Goal: Task Accomplishment & Management: Manage account settings

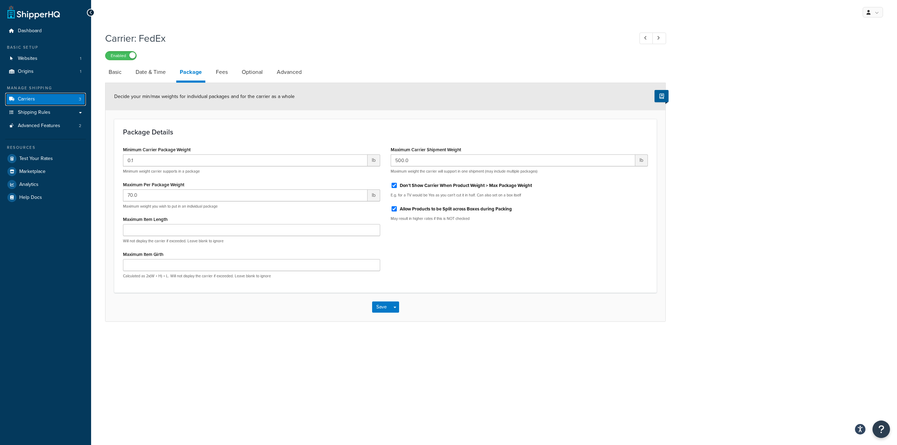
click at [56, 97] on link "Carriers 3" at bounding box center [45, 99] width 81 height 13
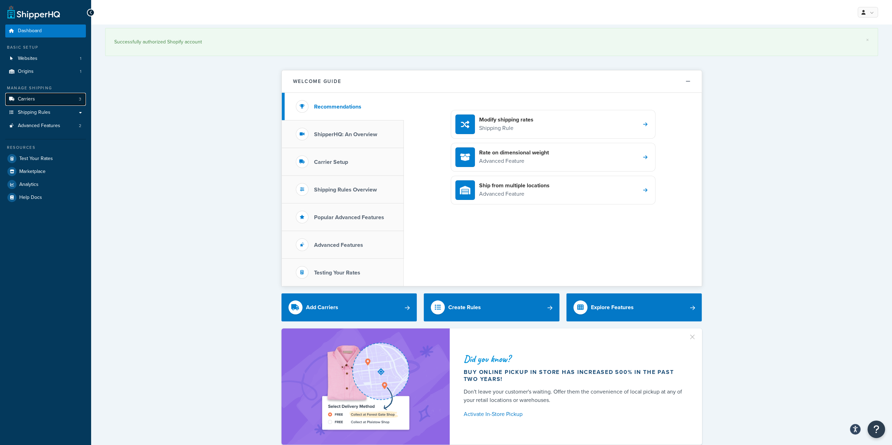
click at [64, 100] on link "Carriers 3" at bounding box center [45, 99] width 81 height 13
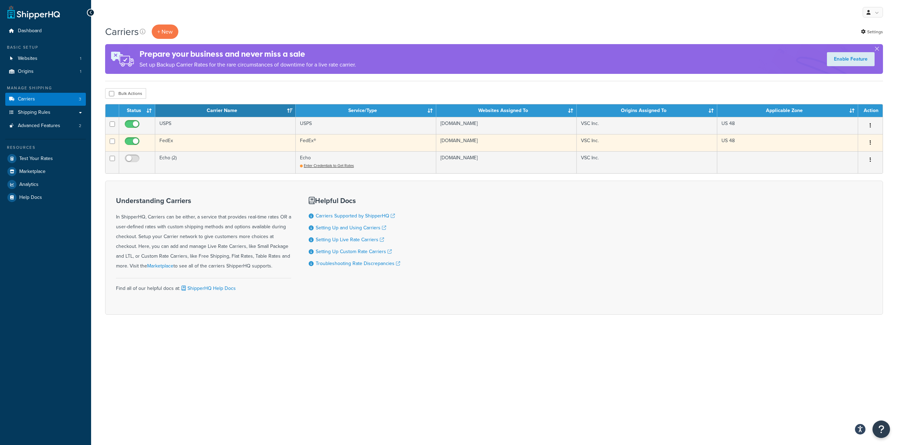
click at [198, 144] on td "FedEx" at bounding box center [225, 142] width 140 height 17
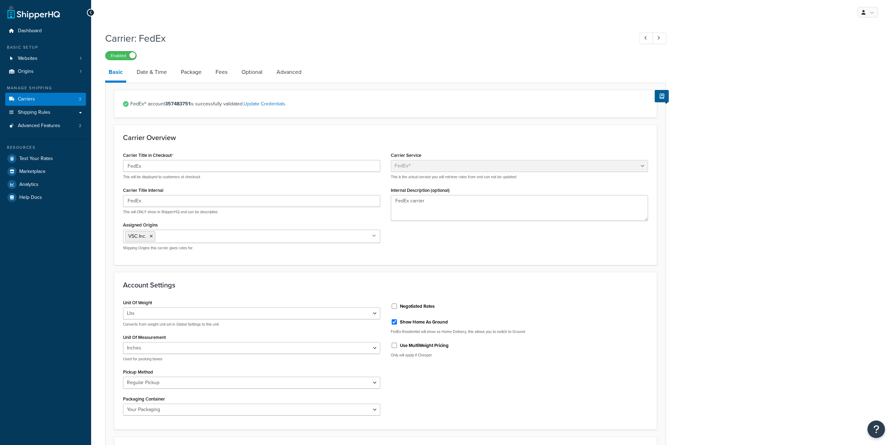
select select "fedEx"
select select "REGULAR_PICKUP"
select select "YOUR_PACKAGING"
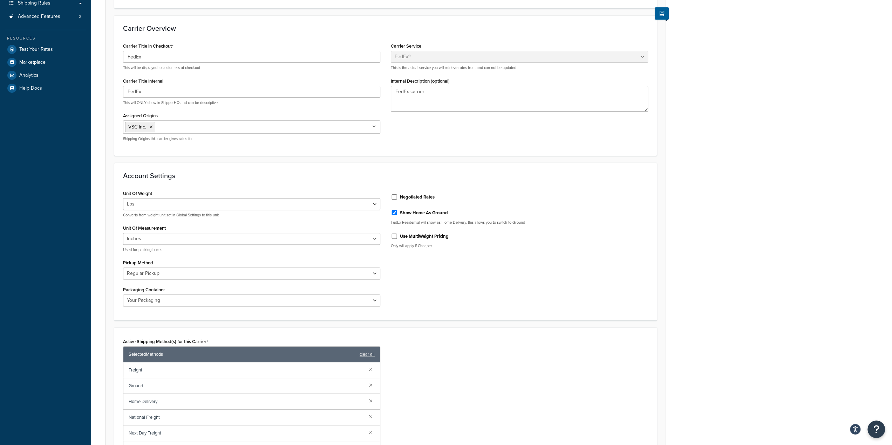
scroll to position [210, 0]
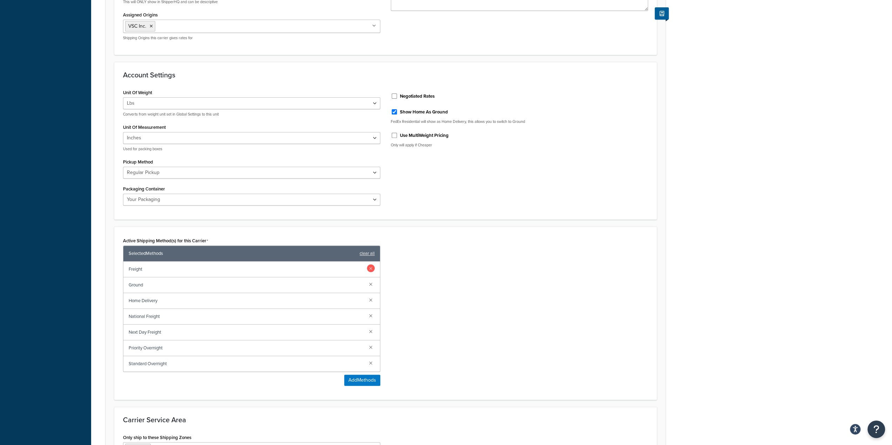
click at [373, 268] on link at bounding box center [371, 268] width 8 height 8
click at [372, 301] on link at bounding box center [371, 300] width 8 height 8
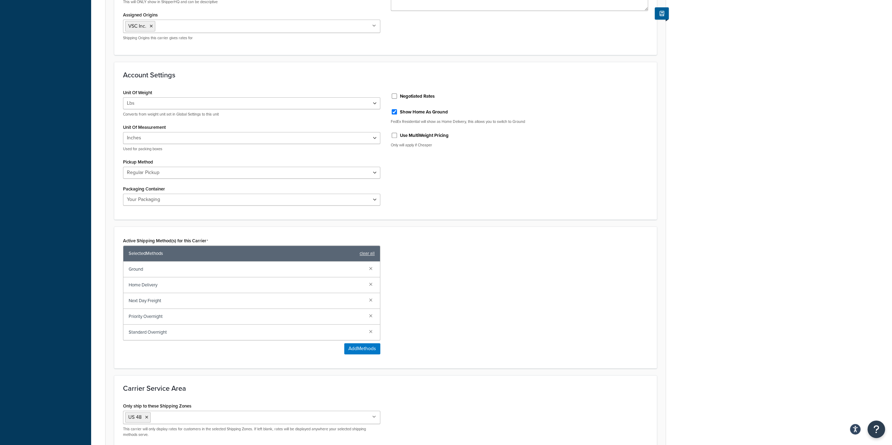
click at [372, 301] on link at bounding box center [371, 300] width 8 height 8
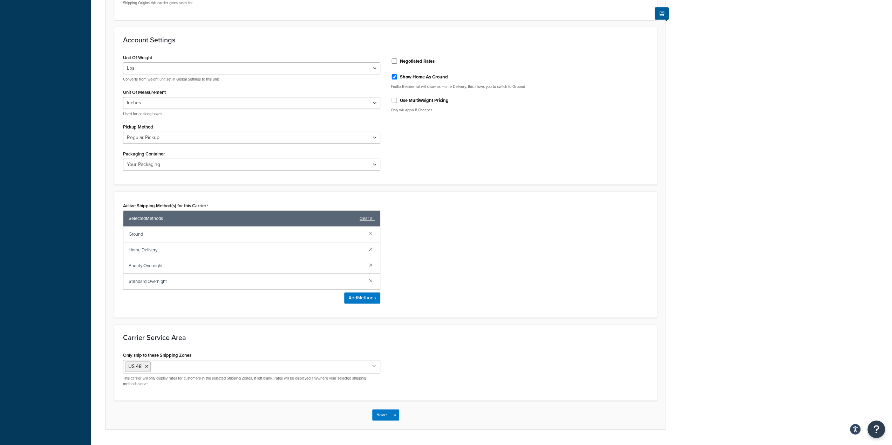
scroll to position [263, 0]
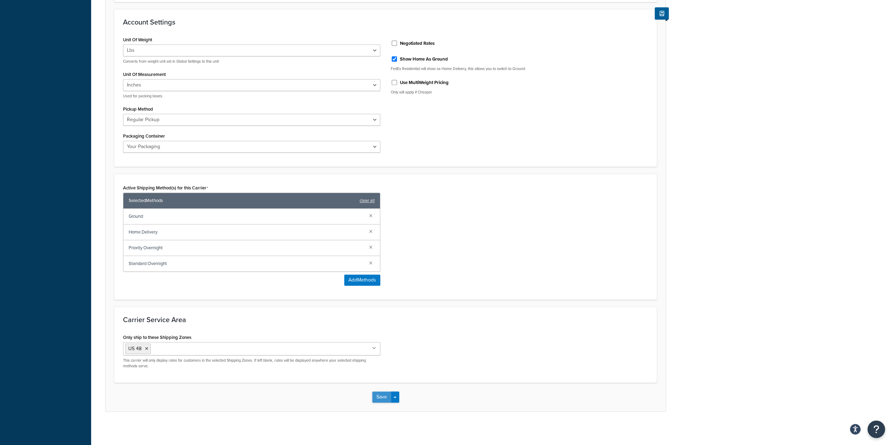
click at [381, 394] on button "Save" at bounding box center [381, 397] width 19 height 11
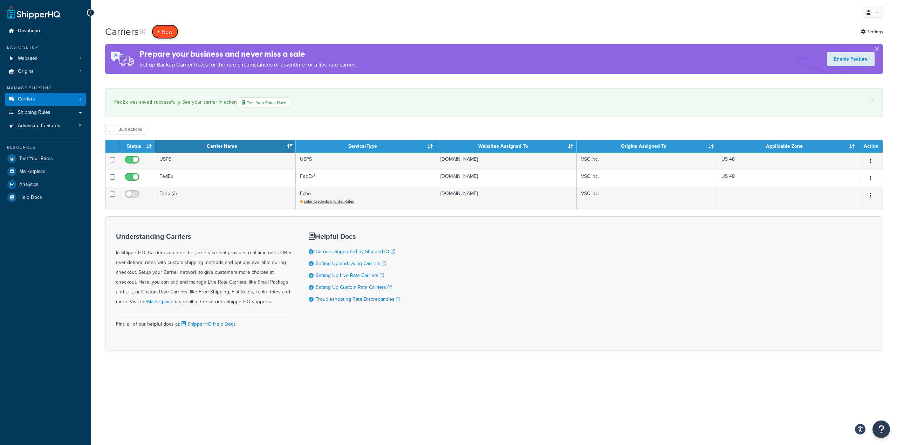
click at [169, 26] on button "+ New" at bounding box center [165, 32] width 27 height 14
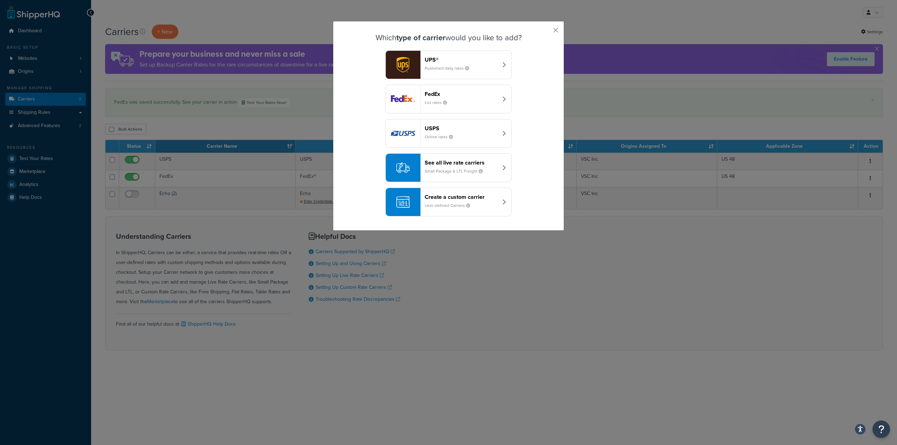
click at [448, 166] on div "See all live rate carriers Small Package & LTL Freight" at bounding box center [461, 167] width 73 height 17
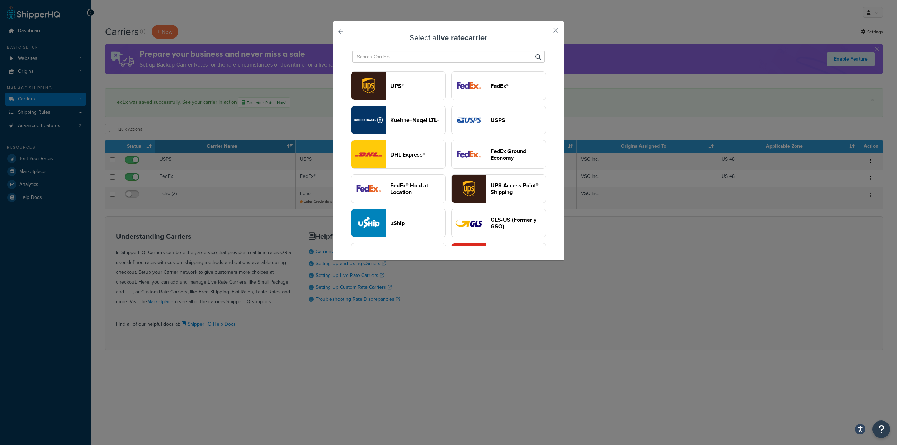
click at [490, 89] on header "FedEx®" at bounding box center [517, 86] width 55 height 7
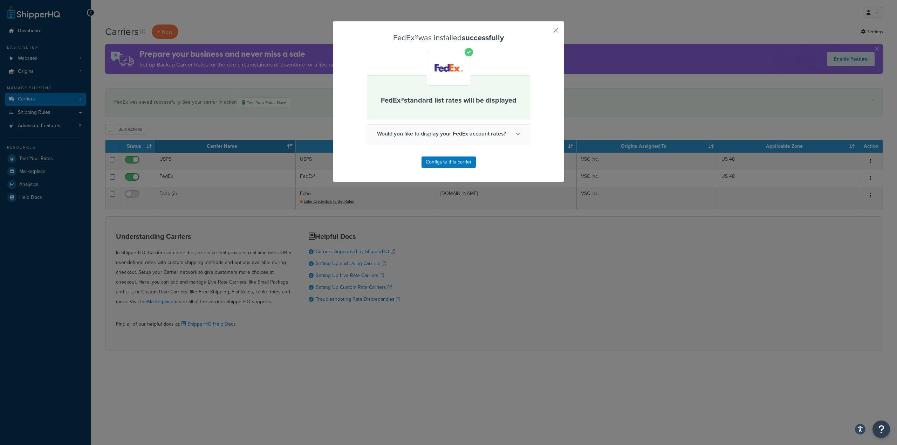
click at [461, 133] on span "Would you like to display your FedEx account rates?" at bounding box center [448, 134] width 163 height 18
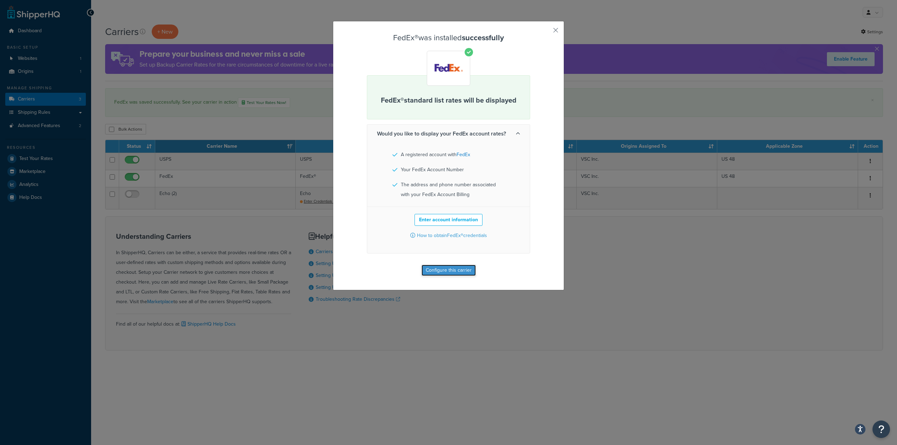
click at [459, 269] on button "Configure this carrier" at bounding box center [448, 270] width 54 height 11
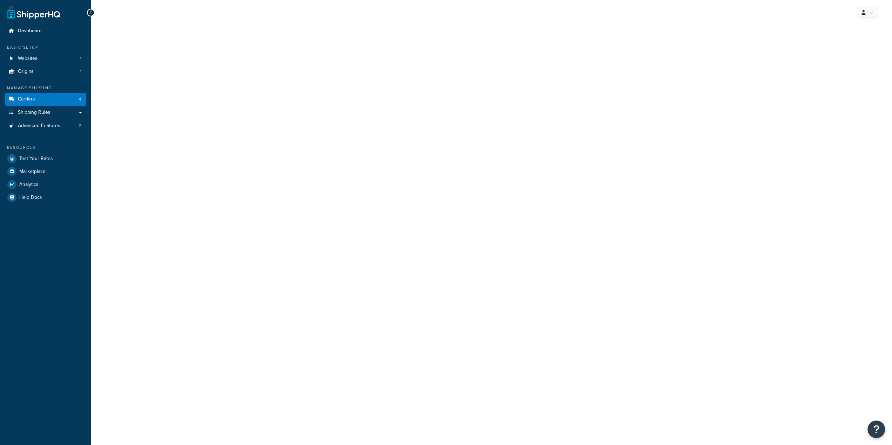
select select "fedEx"
select select "REGULAR_PICKUP"
select select "YOUR_PACKAGING"
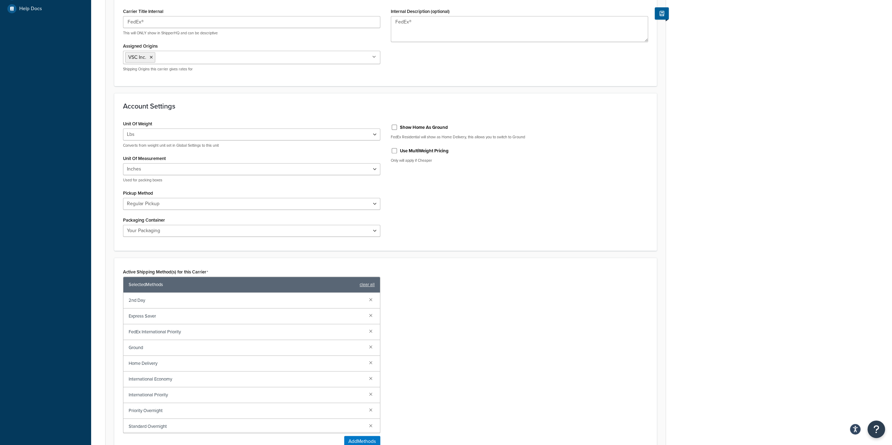
scroll to position [210, 0]
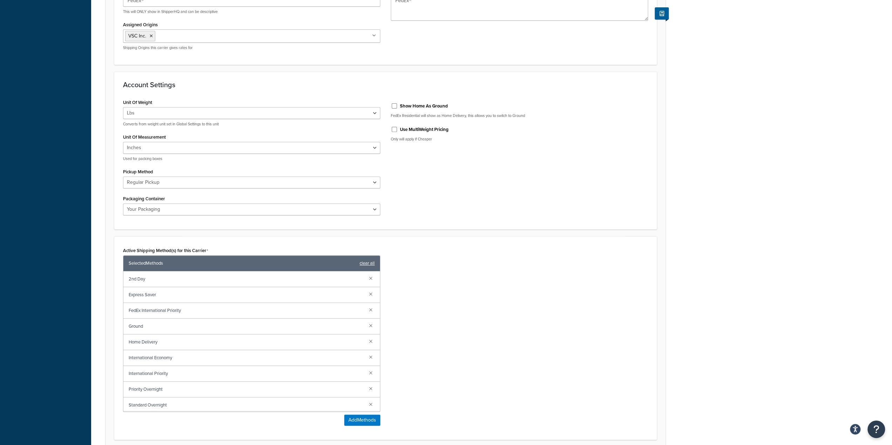
click at [372, 261] on link "clear all" at bounding box center [366, 264] width 15 height 10
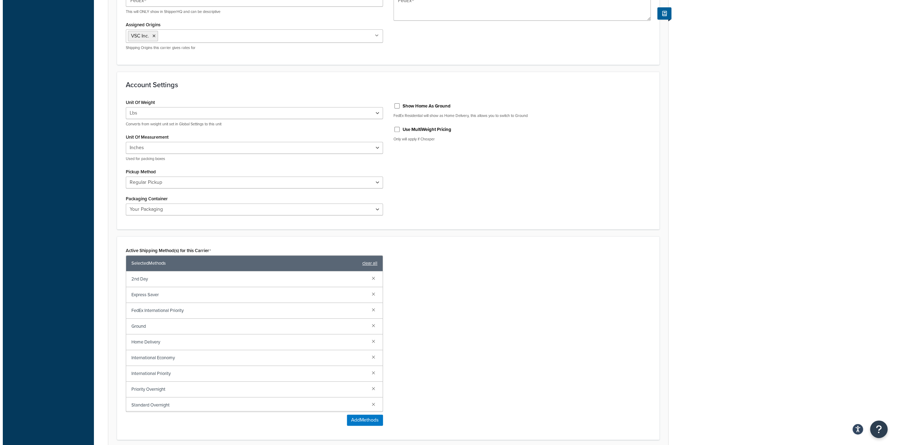
scroll to position [205, 0]
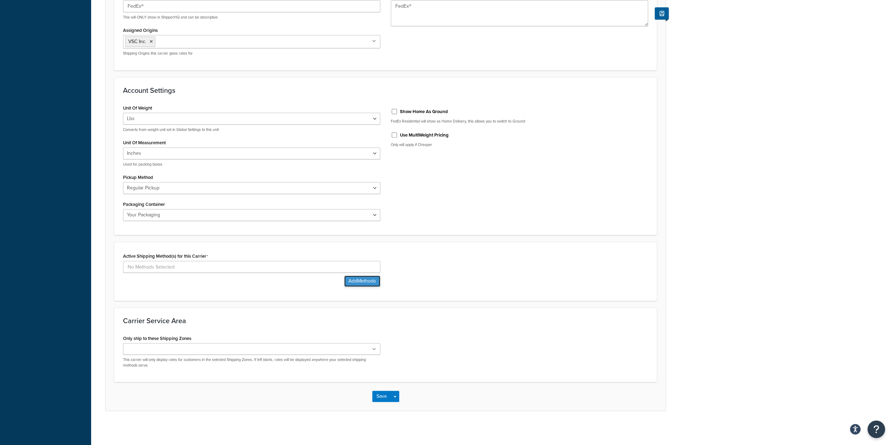
click at [363, 278] on button "Add Methods" at bounding box center [362, 281] width 36 height 11
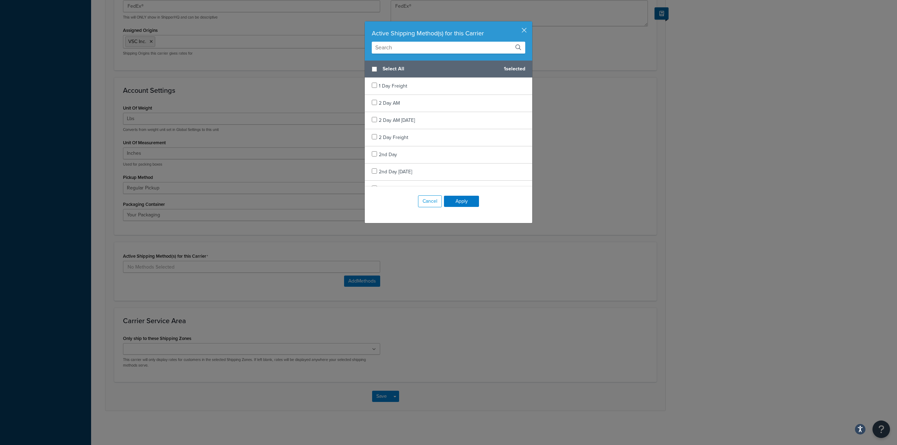
click at [400, 52] on input "text" at bounding box center [448, 48] width 153 height 12
type input "freight"
checkbox input "true"
click at [375, 118] on div "Freight" at bounding box center [448, 119] width 167 height 17
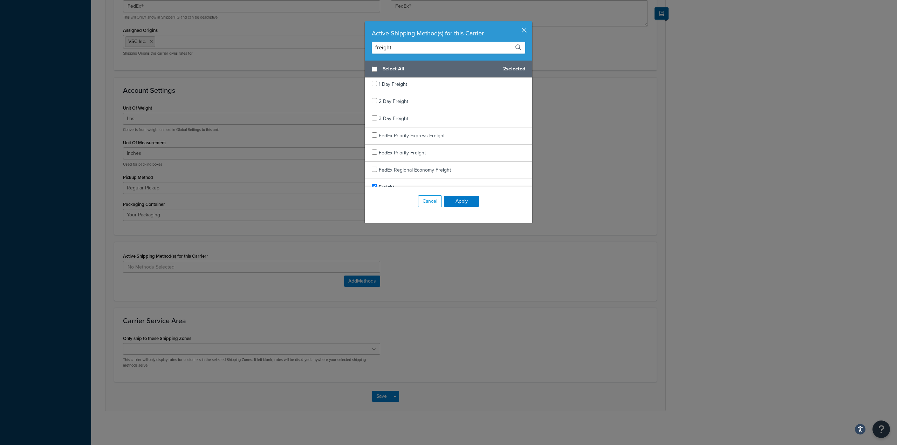
scroll to position [0, 0]
checkbox input "true"
click at [381, 150] on div "FedEx Priority Freight" at bounding box center [402, 155] width 47 height 10
click at [463, 199] on button "Apply" at bounding box center [461, 201] width 35 height 11
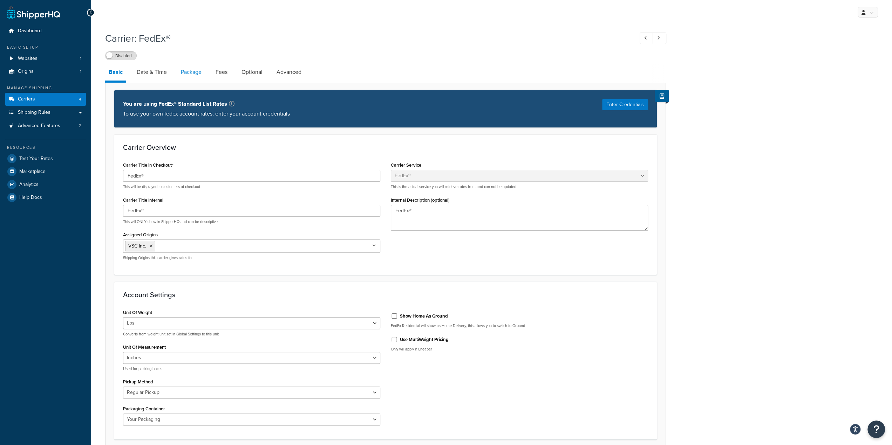
click at [192, 74] on link "Package" at bounding box center [191, 72] width 28 height 17
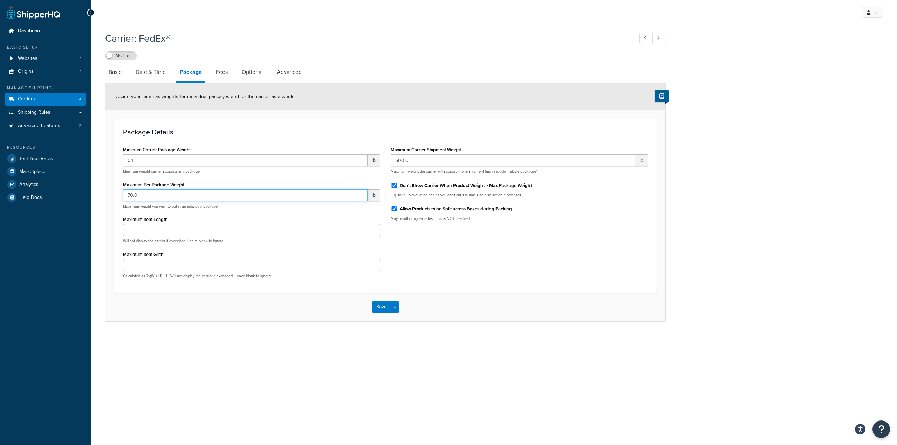
click at [292, 199] on input "70.0" at bounding box center [245, 196] width 245 height 12
drag, startPoint x: 292, startPoint y: 199, endPoint x: -19, endPoint y: 187, distance: 311.6
click at [0, 187] on html "Accessibility Screen-Reader Guide, Feedback, and Issue Reporting | New window S…" at bounding box center [448, 222] width 897 height 445
type input "2000"
click at [236, 372] on div "My Profile Billing Global Settings Contact Us Logout Carrier: FedEx® Disabled B…" at bounding box center [494, 222] width 806 height 445
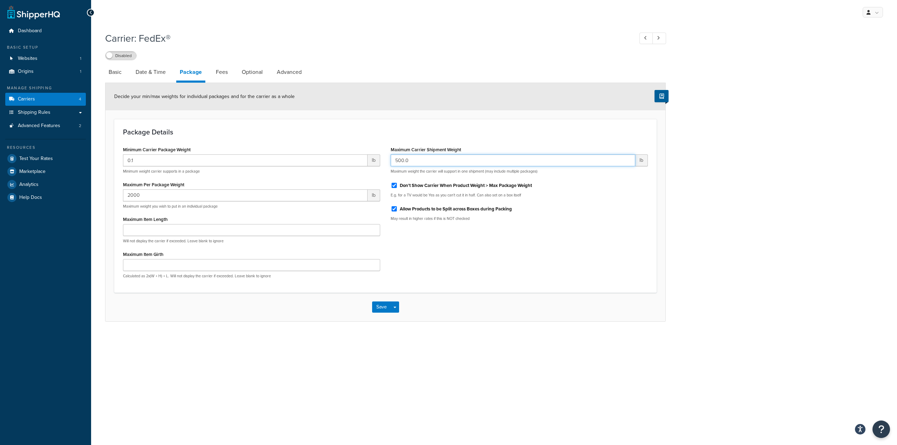
drag, startPoint x: 445, startPoint y: 161, endPoint x: 351, endPoint y: 156, distance: 93.7
click at [352, 156] on div "Minimum Carrier Package Weight 0.1 lb Minimum weight carrier supports in a pack…" at bounding box center [385, 214] width 535 height 139
type input "2000"
click at [299, 360] on div "My Profile Billing Global Settings Contact Us Logout Carrier: FedEx® Disabled B…" at bounding box center [494, 222] width 806 height 445
drag, startPoint x: 170, startPoint y: 158, endPoint x: 73, endPoint y: 153, distance: 96.8
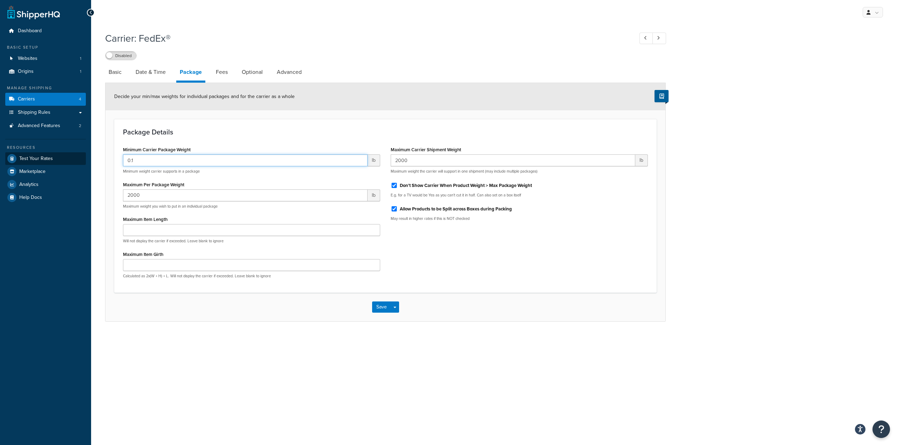
click at [69, 154] on div "Dashboard Basic Setup Websites 1 Origins 1 Manage Shipping Carriers 4 Shipping …" at bounding box center [448, 222] width 897 height 445
type input "10"
click at [119, 74] on link "Basic" at bounding box center [115, 72] width 20 height 17
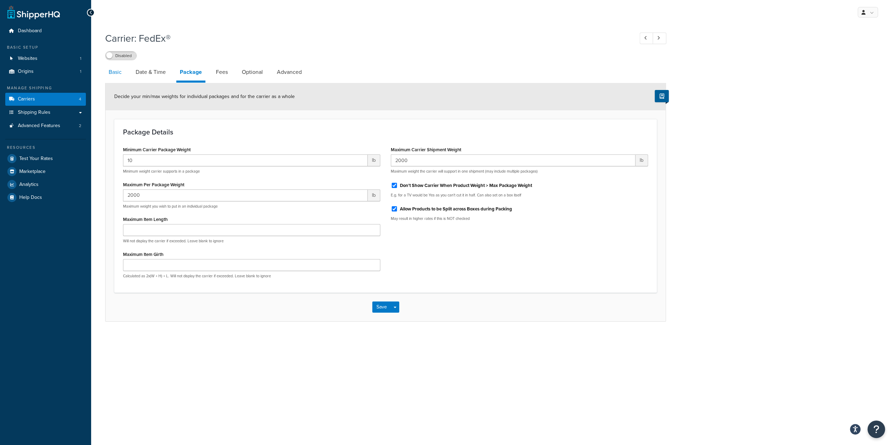
select select "fedEx"
select select "REGULAR_PICKUP"
select select "YOUR_PACKAGING"
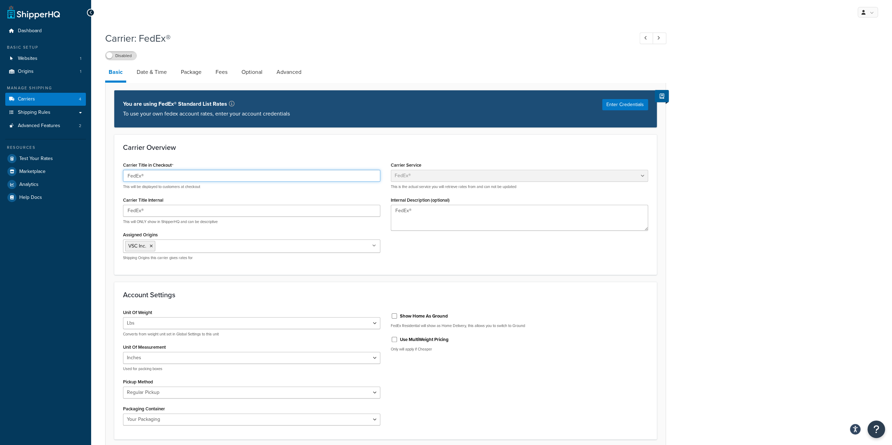
click at [176, 179] on input "FedEx®" at bounding box center [251, 176] width 257 height 12
click at [177, 211] on input "FedEx®" at bounding box center [251, 211] width 257 height 12
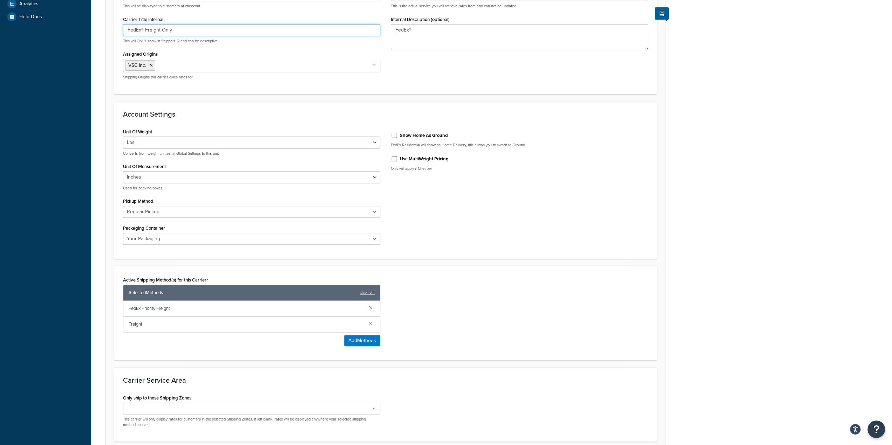
scroll to position [240, 0]
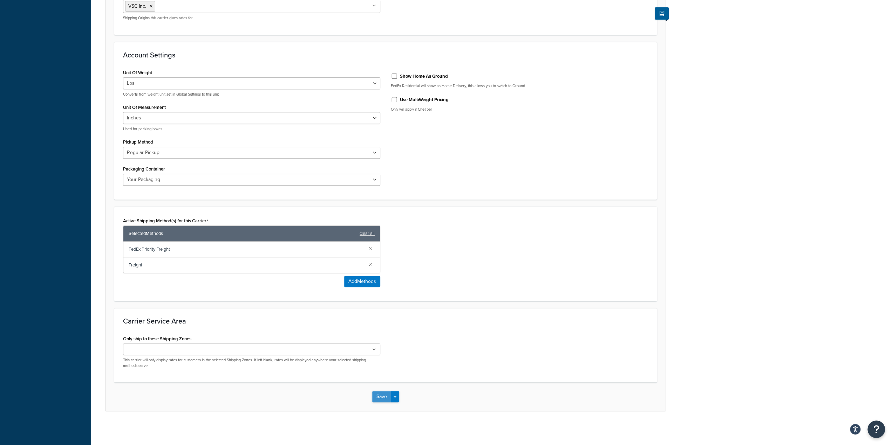
type input "FedEx® Freight Only"
click at [382, 395] on button "Save" at bounding box center [381, 396] width 19 height 11
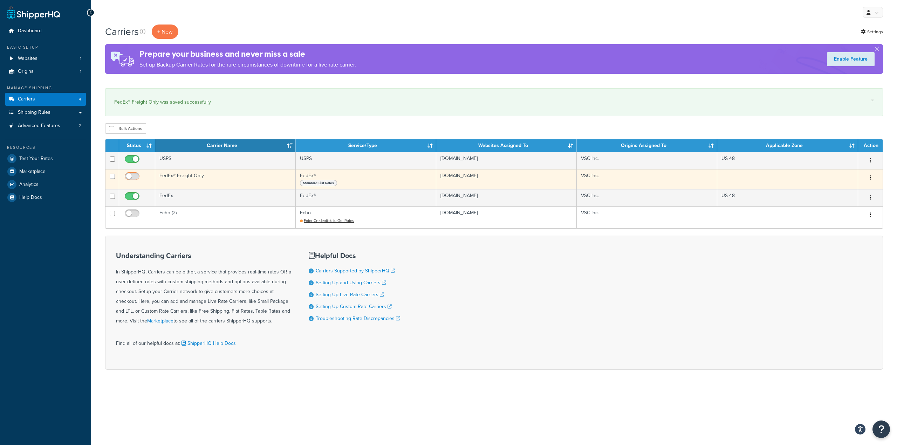
click at [127, 176] on input "checkbox" at bounding box center [132, 178] width 19 height 9
checkbox input "true"
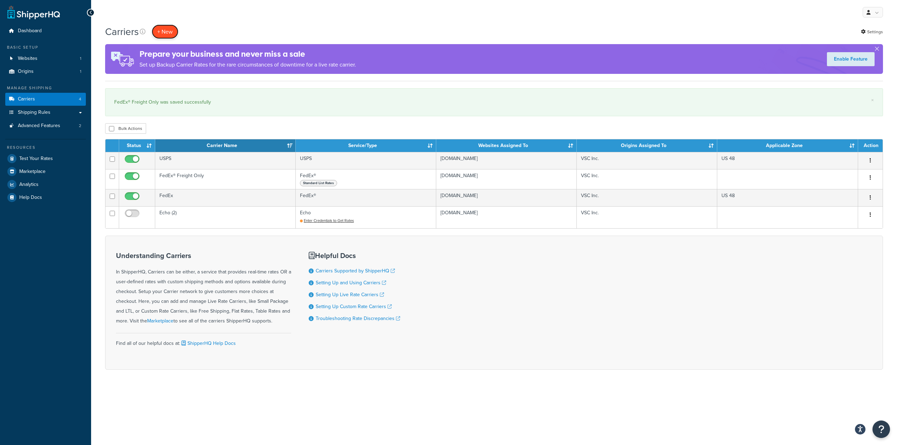
click at [169, 36] on button "+ New" at bounding box center [165, 32] width 27 height 14
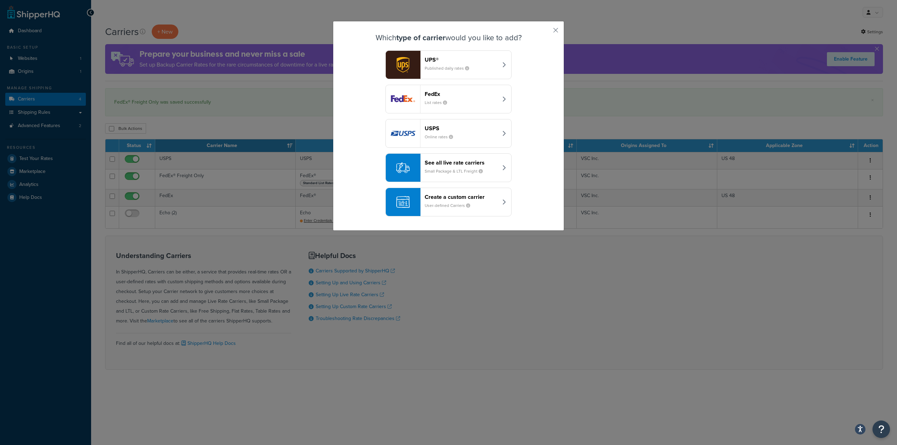
click at [448, 173] on small "Small Package & LTL Freight" at bounding box center [457, 171] width 64 height 6
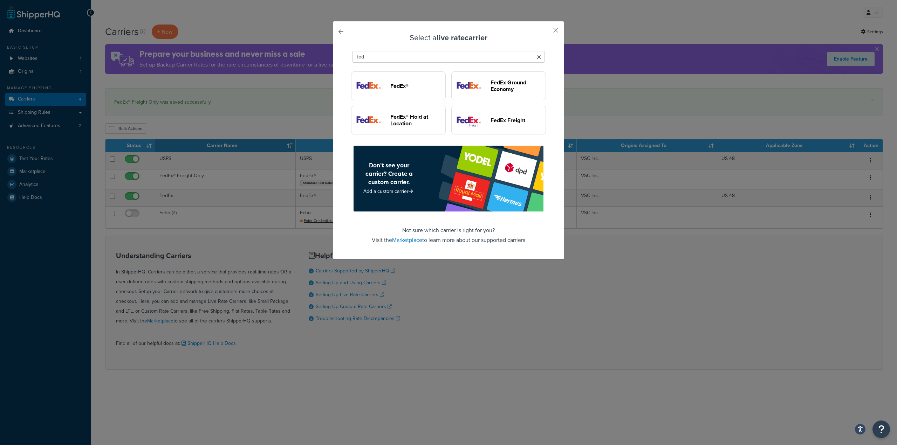
type input "fed"
click at [187, 254] on div "Select a live rate carrier fed FedEx® FedEx Ground Economy FedEx® Hold at Locat…" at bounding box center [448, 222] width 897 height 445
click at [549, 32] on div "Select a live rate carrier fed FedEx® FedEx Ground Economy FedEx® Hold at Locat…" at bounding box center [448, 140] width 231 height 239
click at [546, 32] on button "button" at bounding box center [545, 33] width 2 height 2
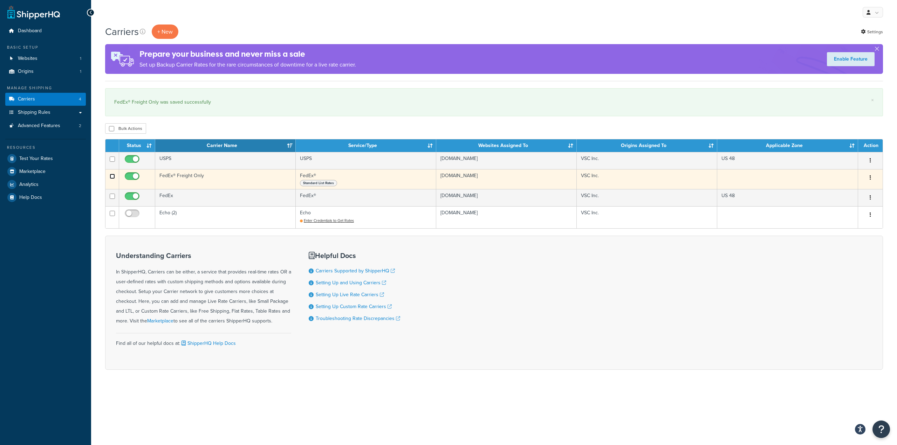
click at [114, 176] on input "checkbox" at bounding box center [112, 176] width 5 height 5
checkbox input "true"
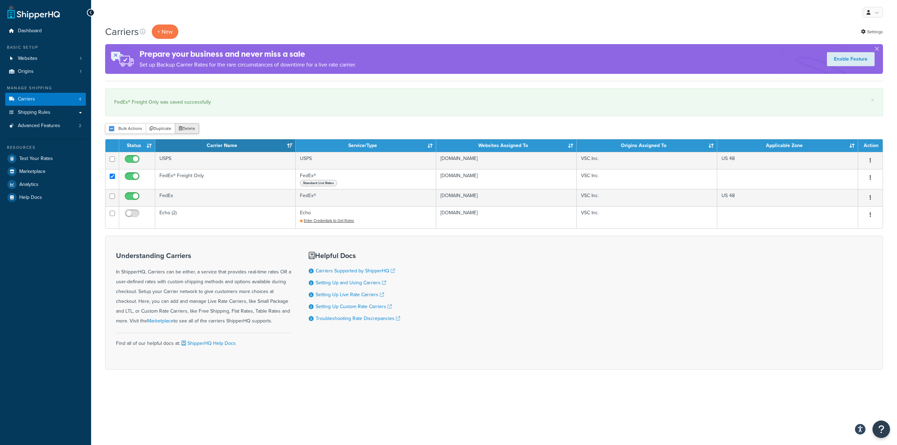
click at [189, 127] on button "Delete" at bounding box center [187, 128] width 24 height 11
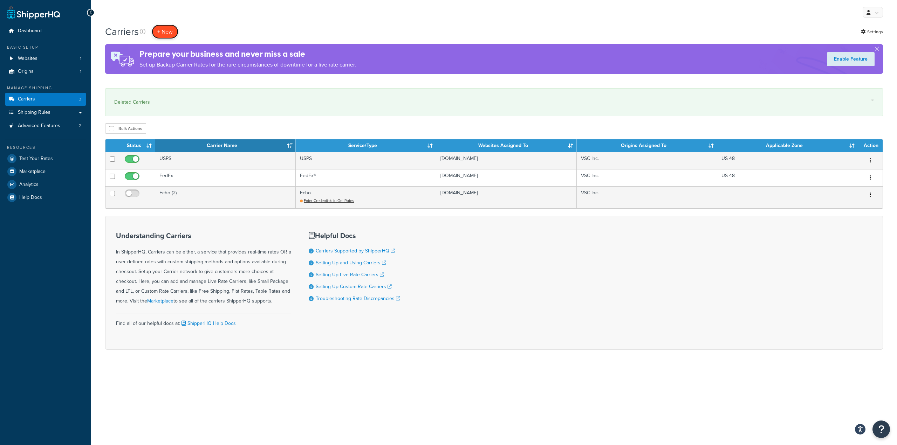
click at [166, 31] on button "+ New" at bounding box center [165, 32] width 27 height 14
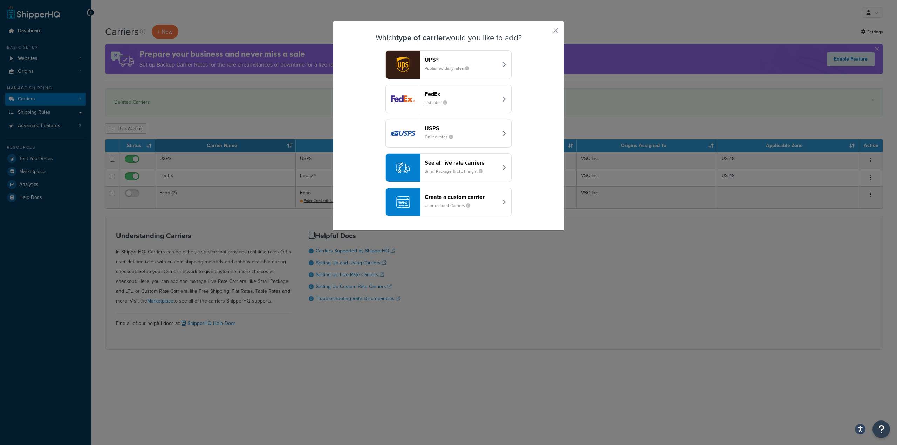
click at [444, 164] on header "See all live rate carriers" at bounding box center [461, 162] width 73 height 7
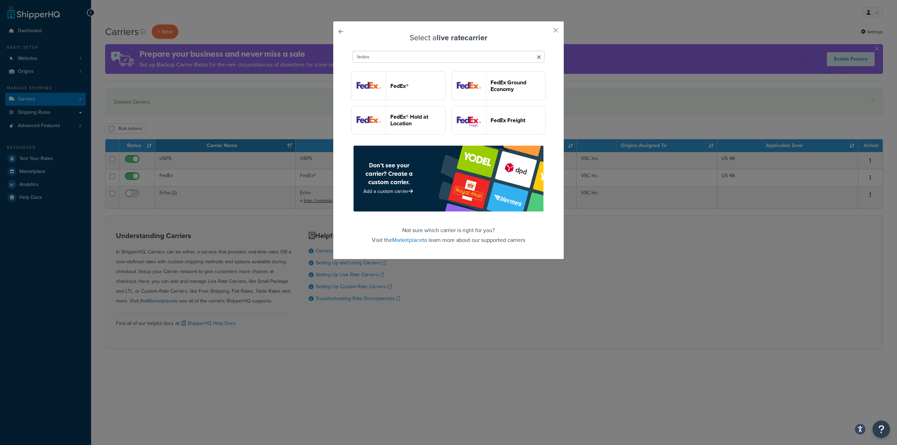
type input "fedex"
click at [490, 124] on header "FedEx Freight" at bounding box center [517, 120] width 55 height 7
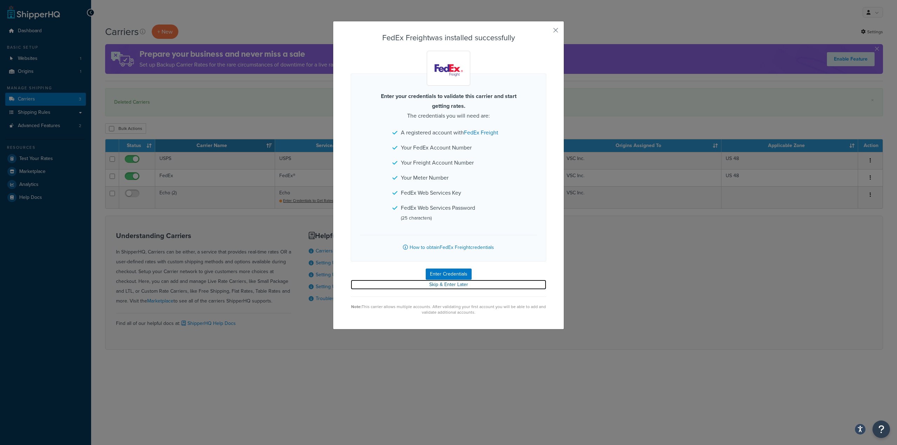
click at [446, 285] on link "Skip & Enter Later" at bounding box center [448, 285] width 195 height 10
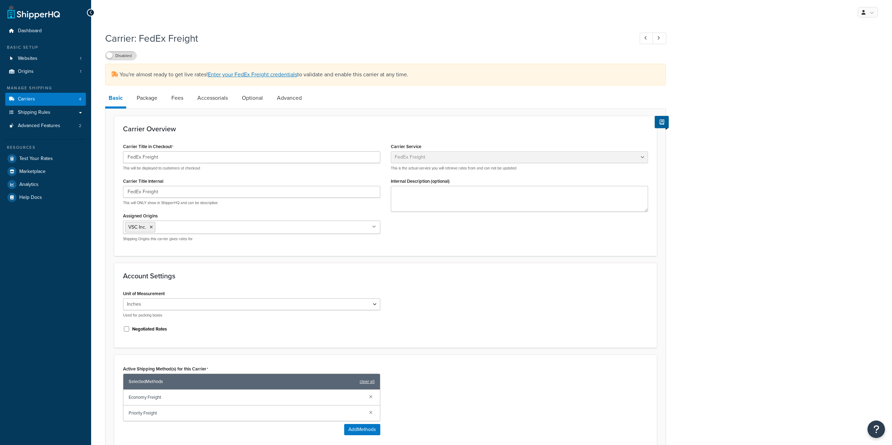
select select "fedExFreight"
click at [121, 54] on label "Disabled" at bounding box center [120, 55] width 31 height 8
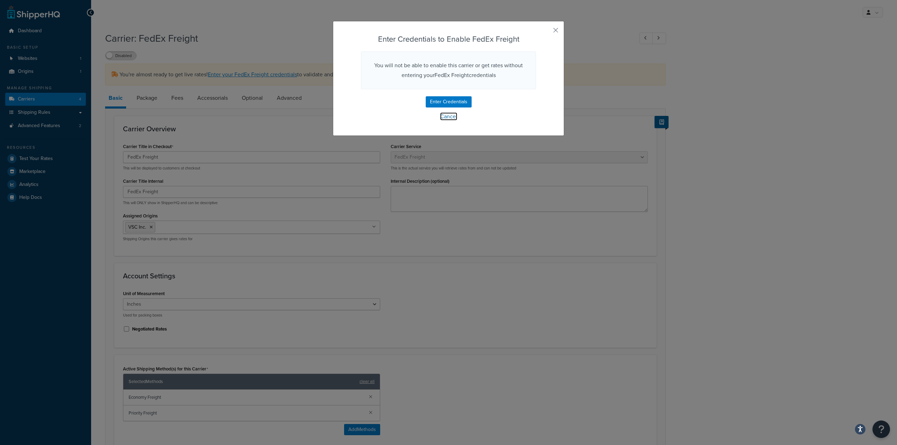
click at [440, 117] on link "Cancel" at bounding box center [448, 116] width 17 height 8
